Goal: Information Seeking & Learning: Learn about a topic

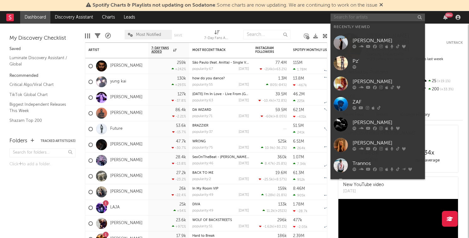
click at [371, 18] on input "text" at bounding box center [378, 18] width 95 height 8
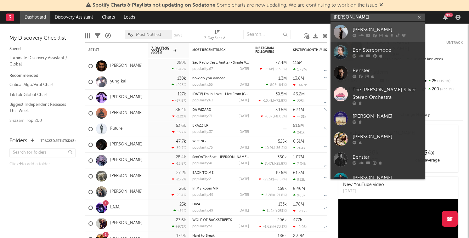
type input "ben sterling"
click at [364, 28] on div "Ben Sterling" at bounding box center [387, 30] width 69 height 8
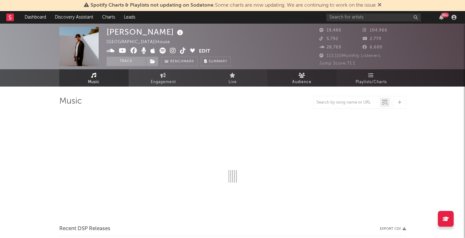
select select "6m"
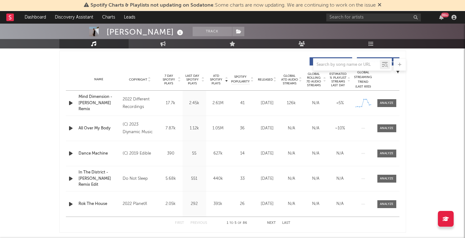
scroll to position [229, 0]
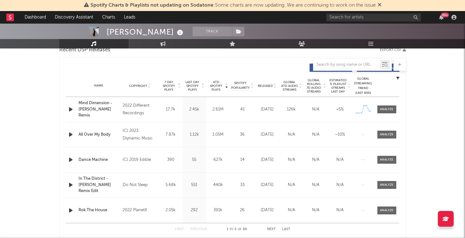
click at [265, 88] on div "Name Copyright Label Album Names Composer Names 7 Day Spotify Plays Last Day Sp…" at bounding box center [232, 86] width 333 height 22
click at [265, 87] on span "Released" at bounding box center [265, 86] width 15 height 4
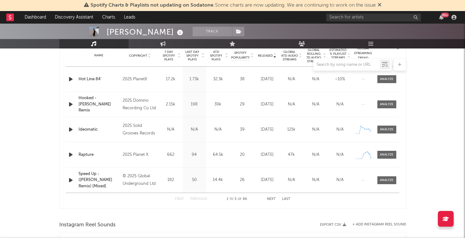
scroll to position [259, 0]
click at [268, 200] on button "Next" at bounding box center [271, 198] width 9 height 3
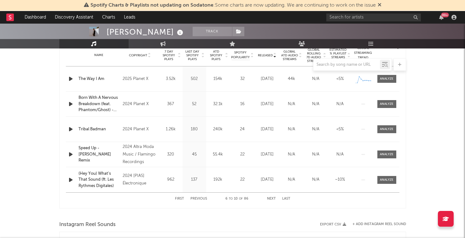
click at [268, 199] on button "Next" at bounding box center [271, 198] width 9 height 3
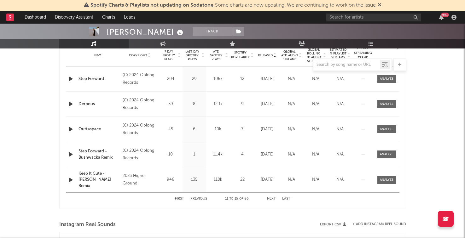
click at [270, 198] on button "Next" at bounding box center [271, 198] width 9 height 3
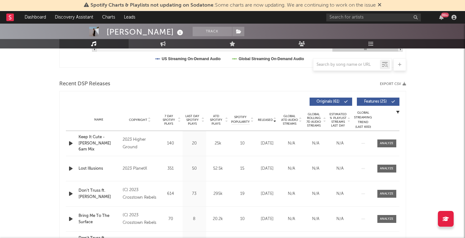
scroll to position [198, 0]
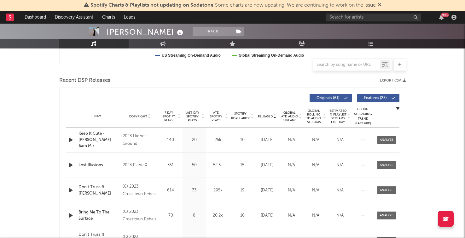
click at [264, 115] on span "Released" at bounding box center [265, 117] width 15 height 4
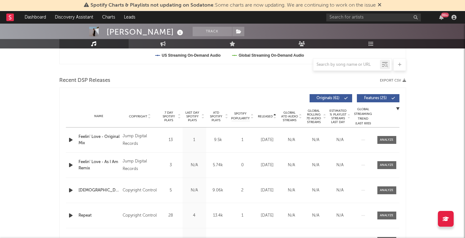
click at [271, 115] on span "Released" at bounding box center [265, 117] width 15 height 4
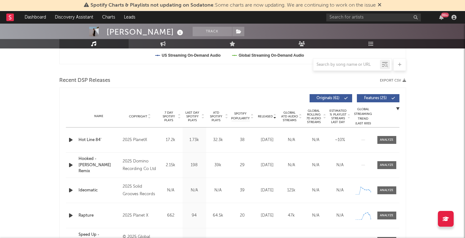
click at [141, 138] on div "2025 PlanetX" at bounding box center [140, 140] width 34 height 8
click at [134, 141] on div "2025 PlanetX" at bounding box center [140, 140] width 34 height 8
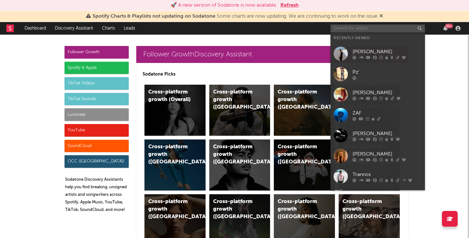
click at [341, 27] on input "text" at bounding box center [378, 29] width 95 height 8
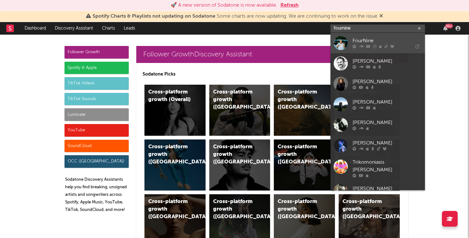
type input "fournine"
click at [370, 41] on div "FourNine" at bounding box center [387, 41] width 69 height 8
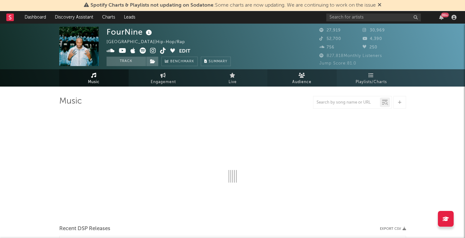
select select "6m"
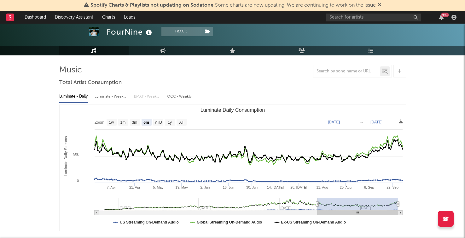
scroll to position [31, 0]
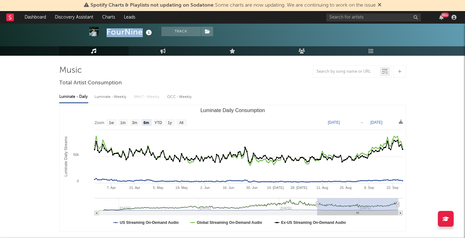
drag, startPoint x: 142, startPoint y: 33, endPoint x: 106, endPoint y: 32, distance: 35.9
click at [106, 32] on div "FourNine" at bounding box center [129, 32] width 47 height 10
copy div "FourNine"
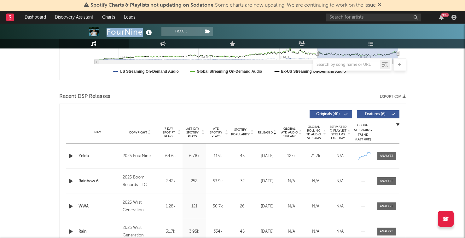
scroll to position [221, 0]
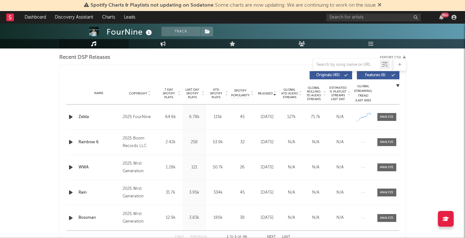
click at [141, 140] on div "2025 Boom Records LLC" at bounding box center [140, 142] width 34 height 15
click at [128, 139] on div "2025 Boom Records LLC" at bounding box center [140, 142] width 34 height 15
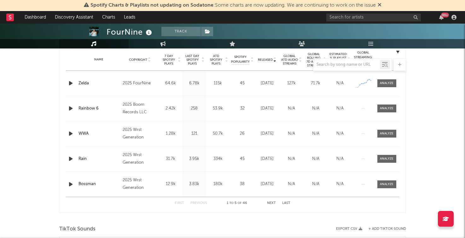
scroll to position [284, 0]
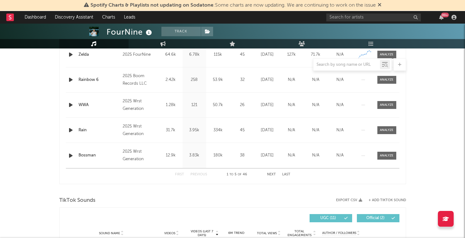
click at [272, 175] on button "Next" at bounding box center [271, 174] width 9 height 3
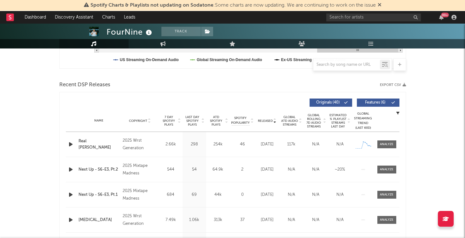
scroll to position [196, 0]
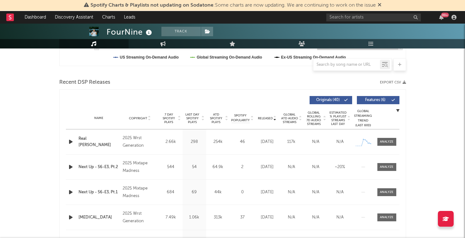
click at [197, 118] on span "Last Day Spotify Plays" at bounding box center [192, 118] width 17 height 11
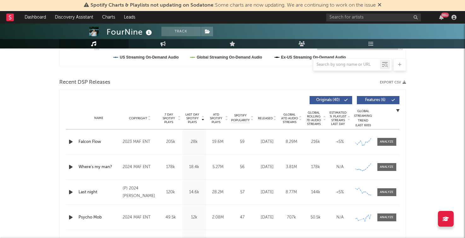
click at [263, 118] on span "Released" at bounding box center [265, 119] width 15 height 4
click at [192, 117] on span "Last Day Spotify Plays" at bounding box center [192, 118] width 17 height 11
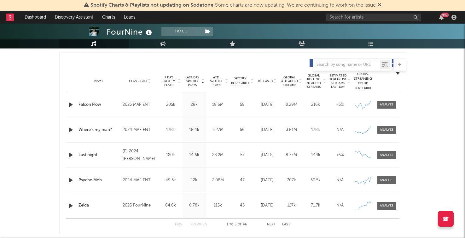
scroll to position [234, 0]
